Goal: Task Accomplishment & Management: Manage account settings

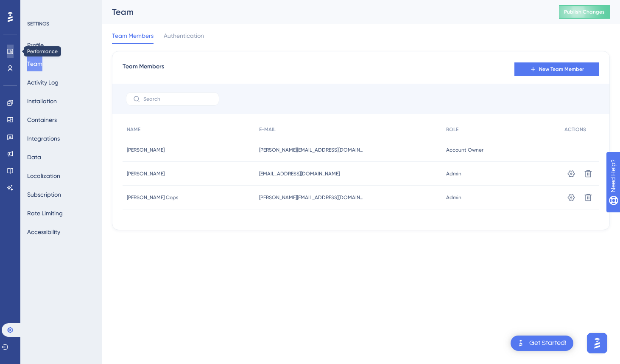
click at [8, 47] on link at bounding box center [10, 52] width 7 height 14
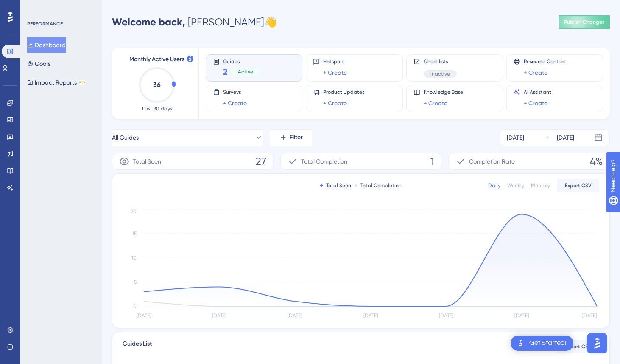
click at [226, 75] on span "2" at bounding box center [225, 72] width 5 height 12
click at [228, 74] on div "2 Active" at bounding box center [241, 72] width 37 height 12
click at [217, 59] on icon at bounding box center [216, 61] width 7 height 7
click at [318, 25] on div "Welcome back, Kristof 👋 Publish Changes" at bounding box center [361, 22] width 498 height 17
click at [242, 74] on span "Active" at bounding box center [245, 71] width 15 height 7
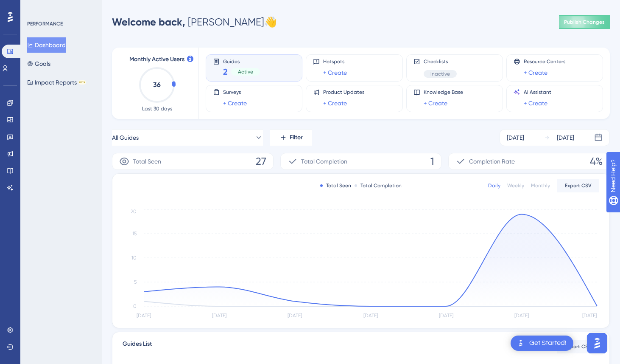
click at [218, 71] on div "Guides 2 Active" at bounding box center [254, 68] width 82 height 20
click at [225, 73] on span "2" at bounding box center [225, 72] width 5 height 12
click at [243, 72] on span "Active" at bounding box center [245, 71] width 15 height 7
click at [231, 61] on span "Guides" at bounding box center [241, 61] width 37 height 6
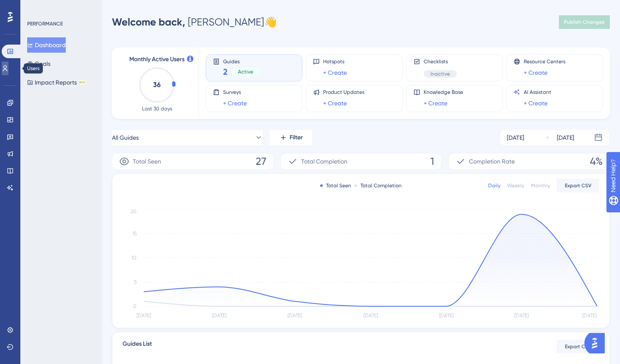
click at [8, 70] on icon at bounding box center [5, 68] width 5 height 6
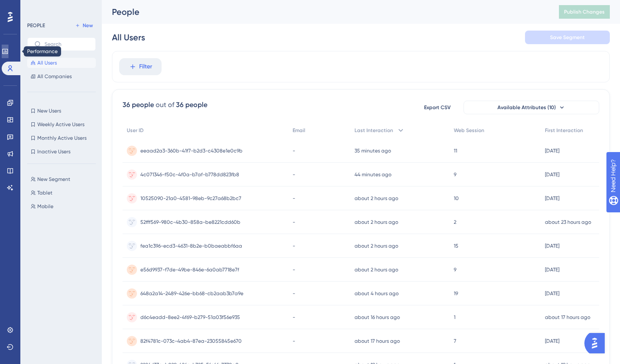
click at [7, 49] on icon at bounding box center [5, 51] width 7 height 7
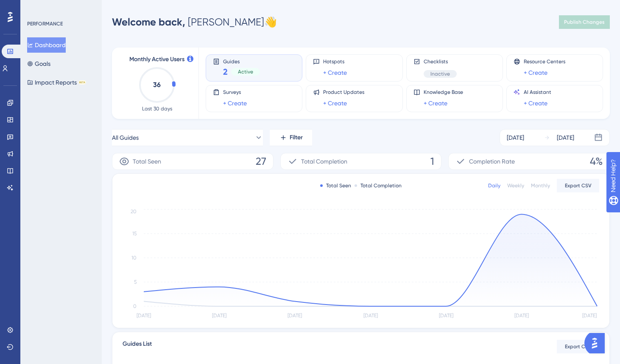
click at [224, 70] on span "2" at bounding box center [225, 72] width 5 height 12
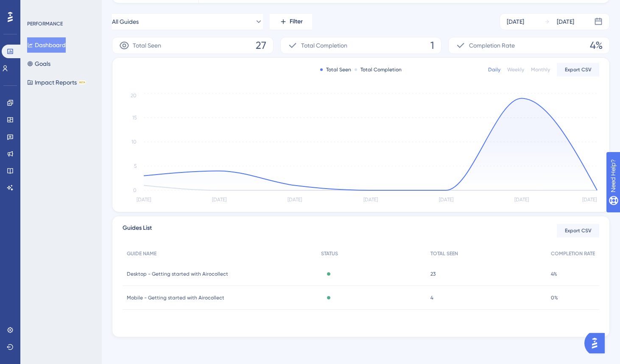
scroll to position [116, 0]
click at [190, 273] on span "Desktop - Getting started with Airocollect" at bounding box center [177, 273] width 101 height 7
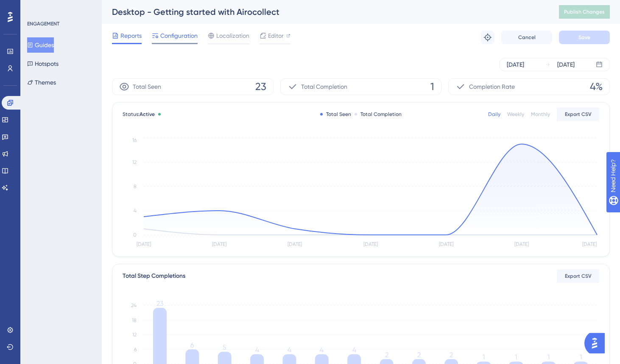
click at [164, 37] on span "Configuration" at bounding box center [178, 36] width 37 height 10
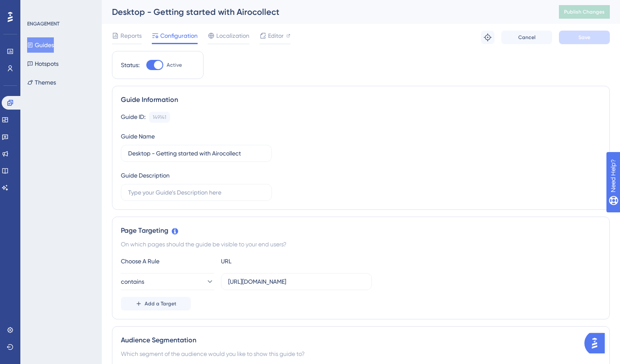
click at [158, 15] on div "Desktop - Getting started with Airocollect" at bounding box center [325, 12] width 426 height 12
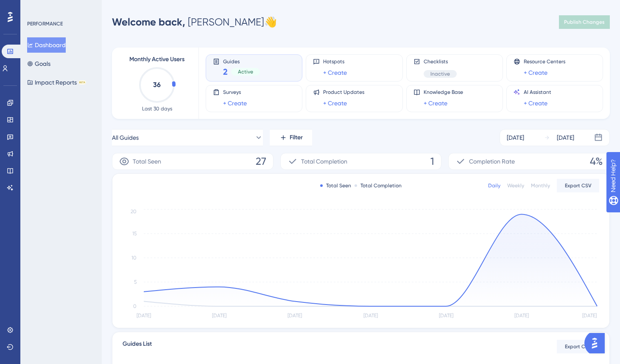
scroll to position [116, 0]
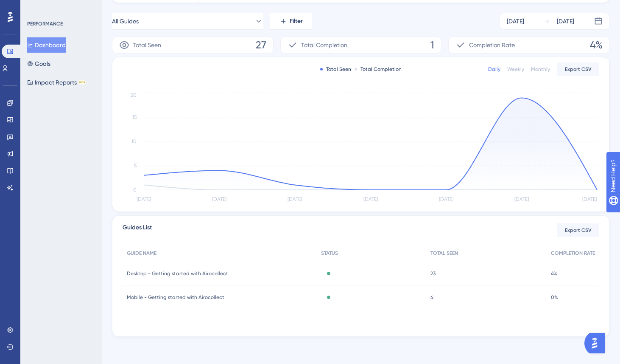
click at [172, 299] on span "Mobile - Getting started with Airocollect" at bounding box center [176, 297] width 98 height 7
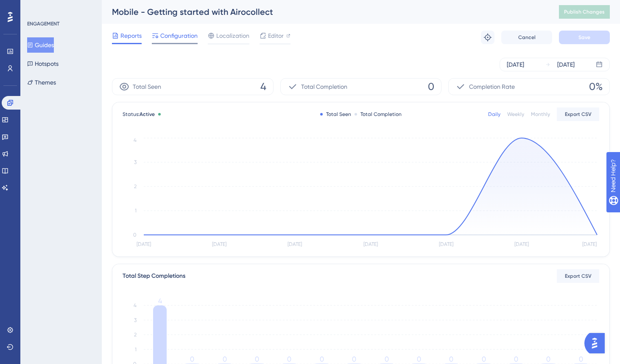
click at [167, 34] on span "Configuration" at bounding box center [178, 36] width 37 height 10
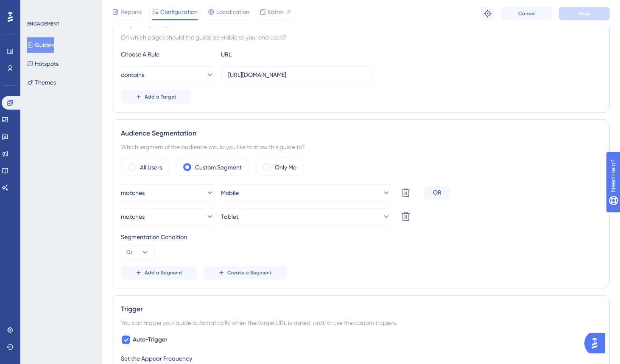
scroll to position [273, 0]
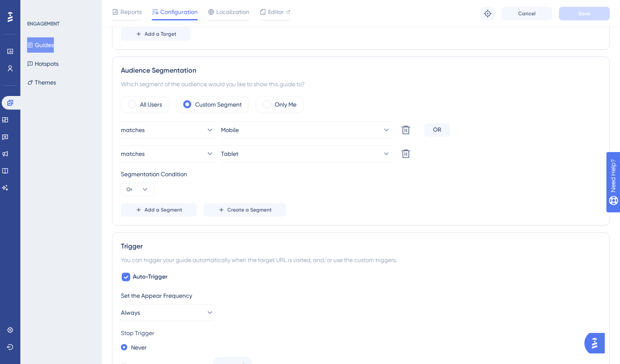
click at [86, 160] on div "ENGAGEMENT Guides Hotspots Themes" at bounding box center [60, 182] width 81 height 364
click at [154, 210] on span "Add a Segment" at bounding box center [164, 209] width 38 height 7
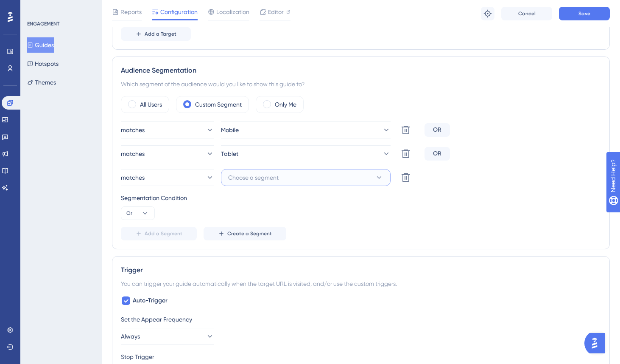
click at [305, 176] on button "Choose a segment" at bounding box center [306, 177] width 170 height 17
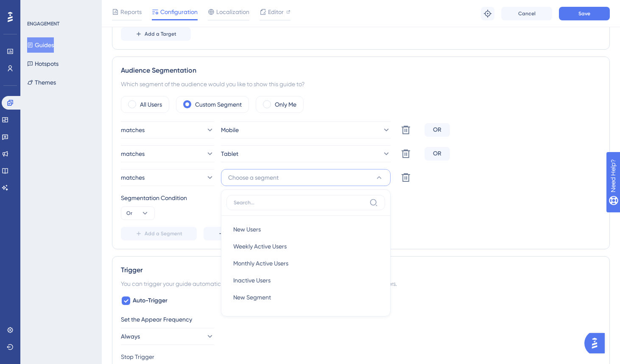
scroll to position [344, 0]
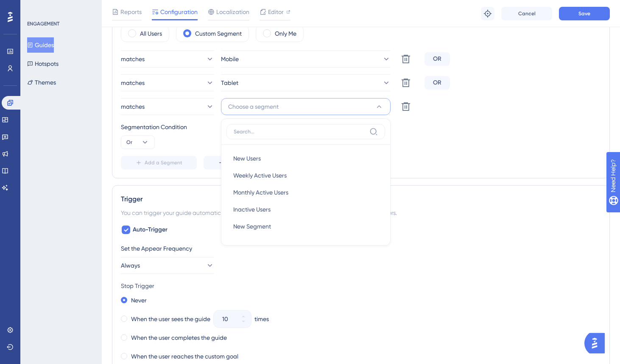
click at [448, 133] on div "Segmentation Condition Or" at bounding box center [361, 135] width 480 height 27
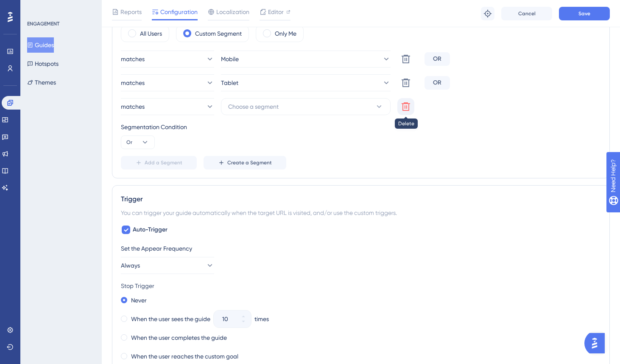
click at [406, 64] on icon at bounding box center [406, 59] width 10 height 10
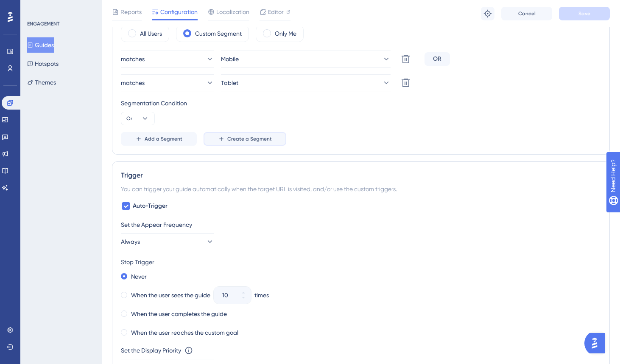
click at [258, 140] on span "Create a Segment" at bounding box center [249, 138] width 45 height 7
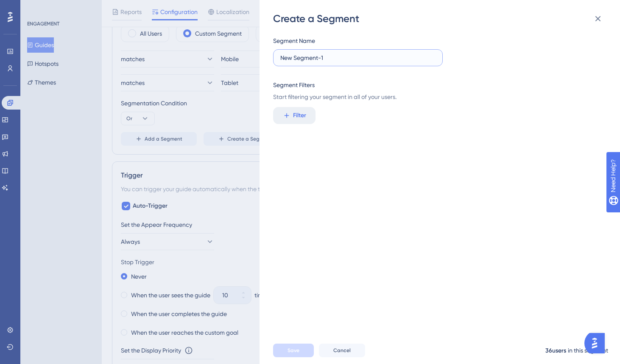
click at [363, 56] on input "New Segment-1" at bounding box center [357, 57] width 155 height 9
click at [304, 115] on span "Filter" at bounding box center [299, 115] width 13 height 10
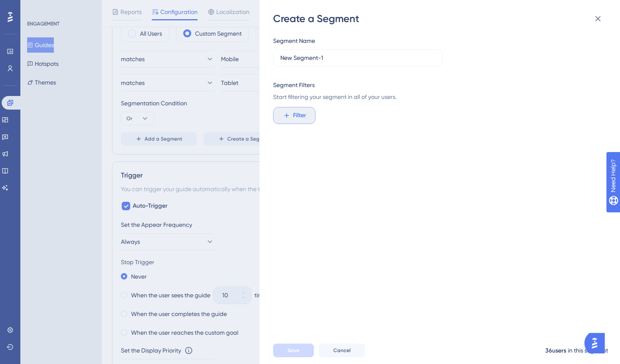
scroll to position [62, 0]
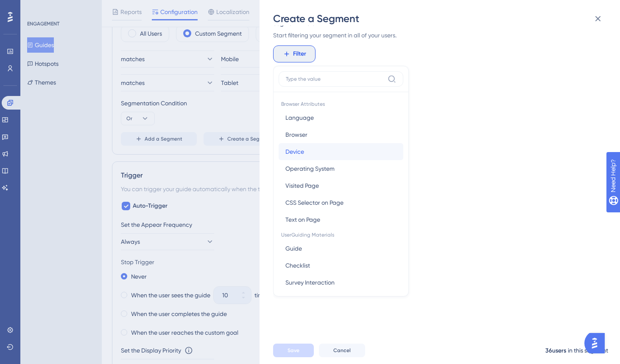
click at [313, 147] on button "[PERSON_NAME]" at bounding box center [341, 151] width 125 height 17
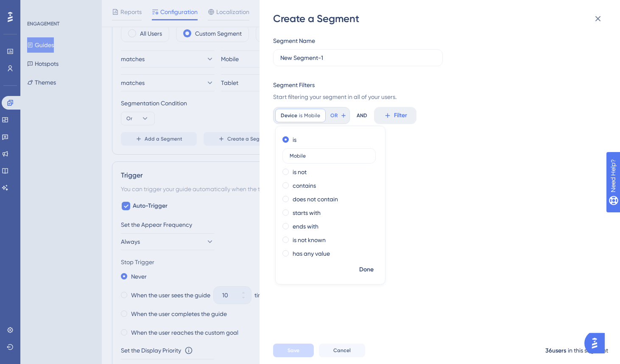
type input "Mobile"
click at [41, 174] on div "Create a Segment Segment Name New Segment-1 Segment Filters Start filtering you…" at bounding box center [310, 182] width 620 height 364
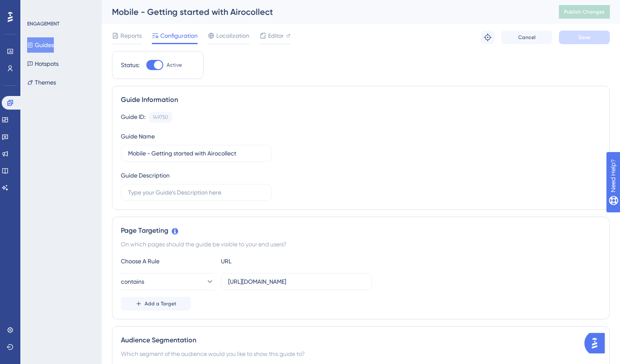
click at [46, 45] on button "Guides" at bounding box center [40, 44] width 27 height 15
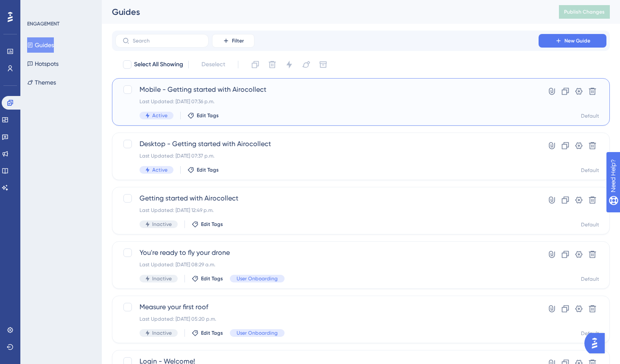
click at [198, 85] on span "Mobile - Getting started with Airocollect" at bounding box center [327, 89] width 375 height 10
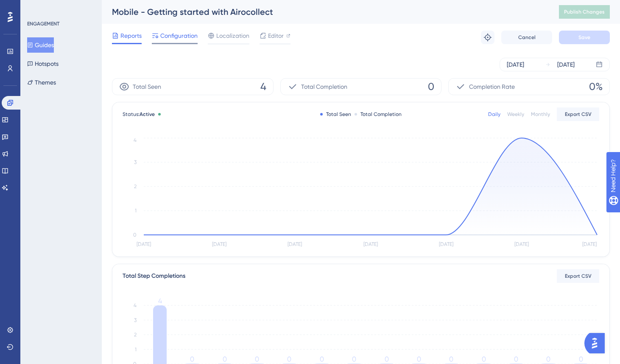
click at [169, 34] on span "Configuration" at bounding box center [178, 36] width 37 height 10
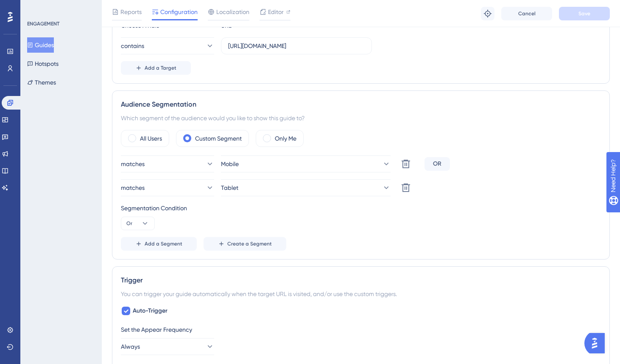
scroll to position [249, 0]
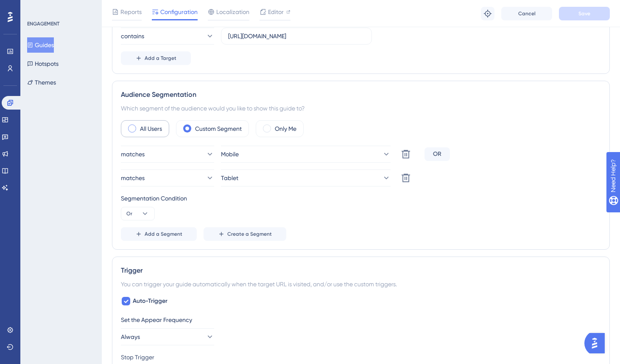
click at [143, 129] on label "All Users" at bounding box center [151, 128] width 22 height 10
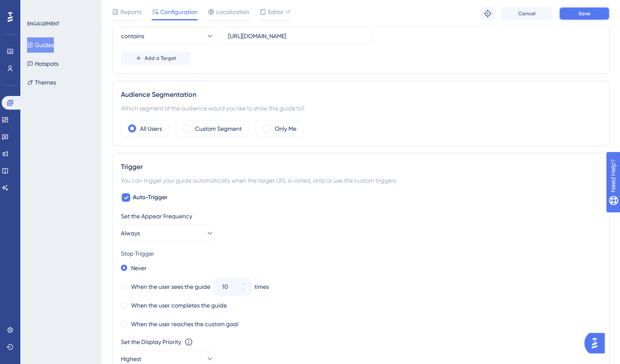
click at [586, 15] on span "Save" at bounding box center [585, 13] width 12 height 7
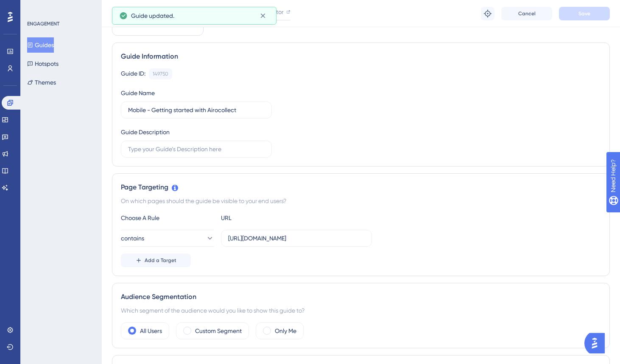
scroll to position [0, 0]
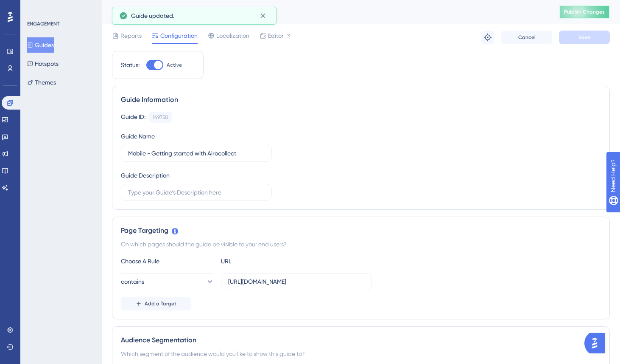
click at [580, 13] on span "Publish Changes" at bounding box center [584, 11] width 41 height 7
